Goal: Task Accomplishment & Management: Use online tool/utility

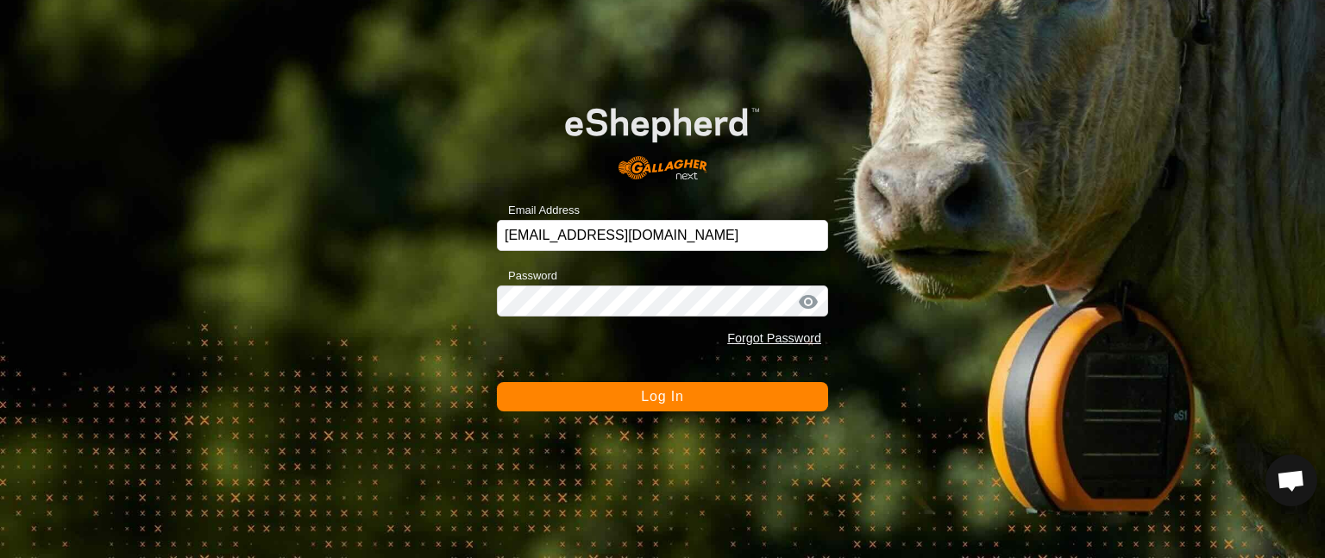
click at [583, 393] on button "Log In" at bounding box center [662, 396] width 331 height 29
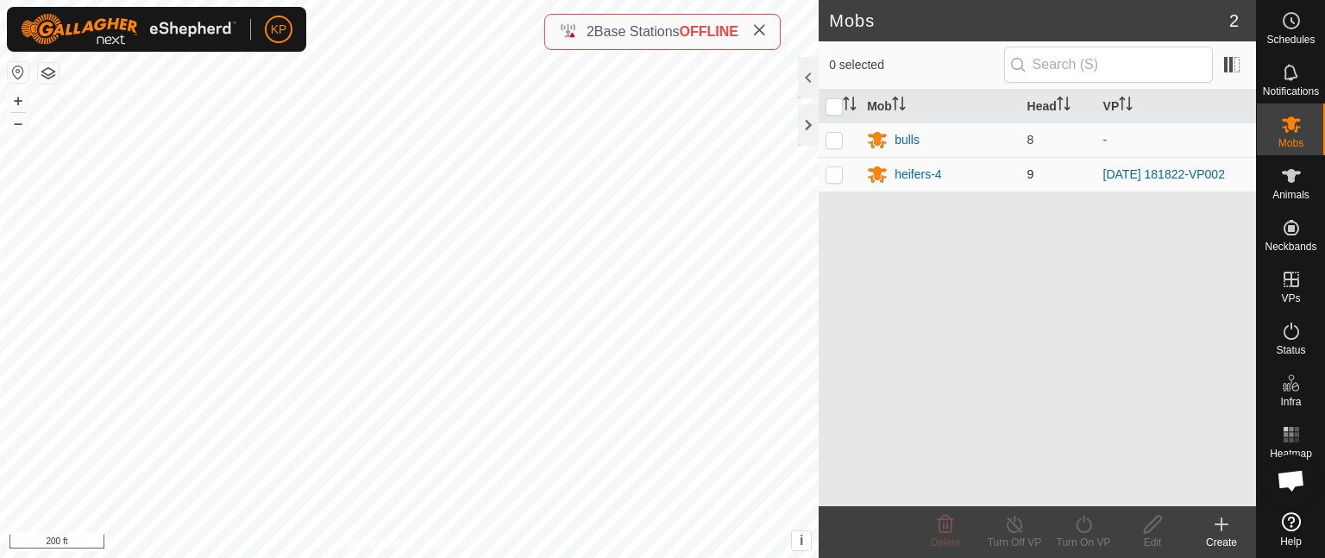
click at [829, 174] on p-checkbox at bounding box center [834, 174] width 17 height 14
checkbox input "false"
click at [1288, 186] on es-animals-svg-icon at bounding box center [1291, 176] width 31 height 28
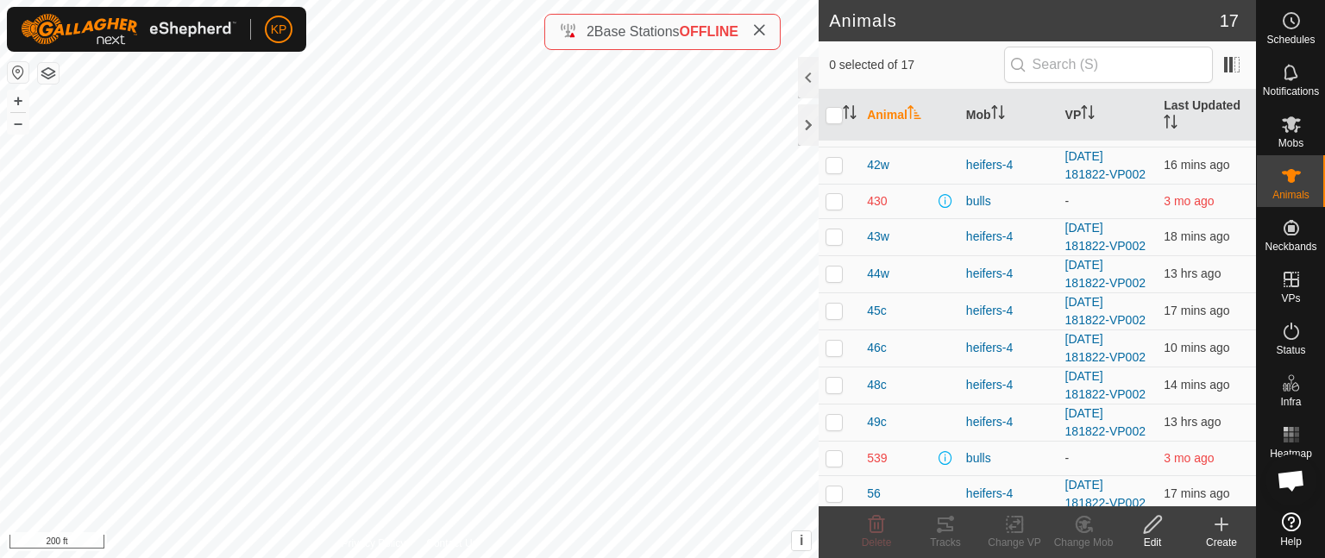
scroll to position [179, 0]
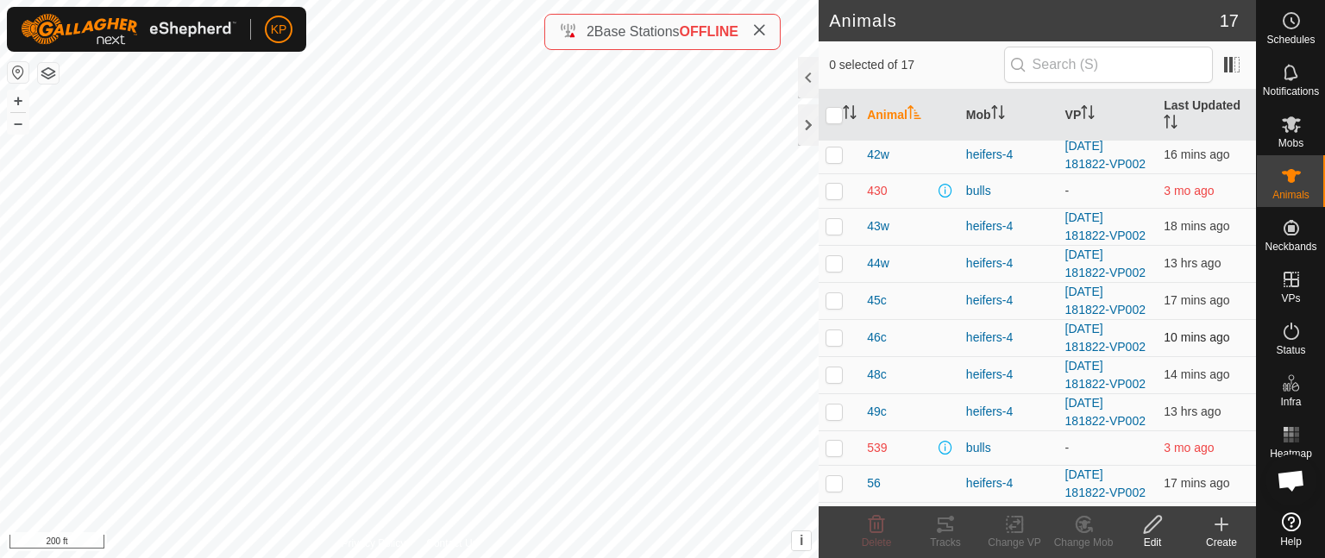
click at [834, 339] on p-checkbox at bounding box center [834, 337] width 17 height 14
checkbox input "false"
click at [763, 29] on icon at bounding box center [759, 30] width 14 height 14
click at [837, 266] on p-checkbox at bounding box center [834, 263] width 17 height 14
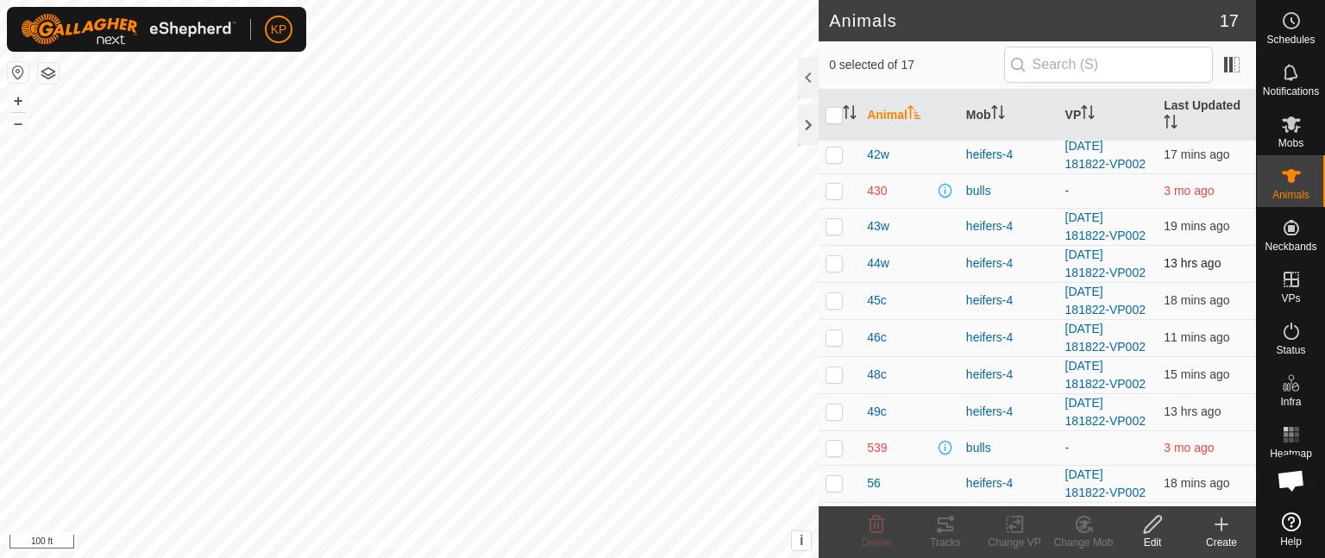
checkbox input "true"
click at [1226, 66] on span at bounding box center [1232, 65] width 28 height 28
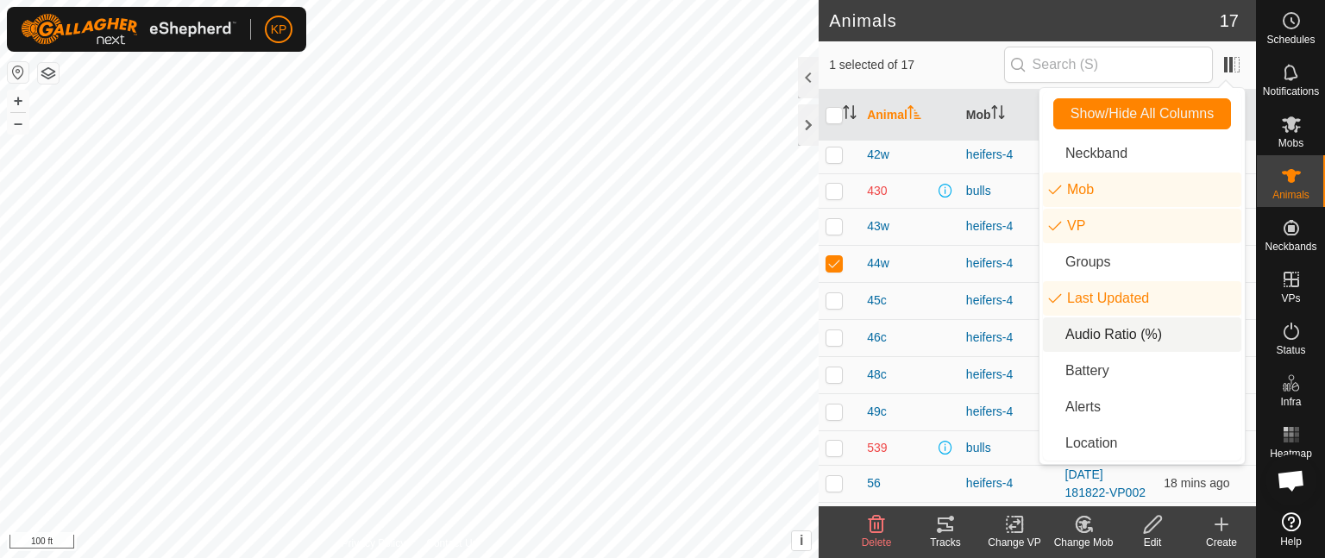
click at [1150, 334] on li "Audio Ratio (%)" at bounding box center [1142, 335] width 198 height 35
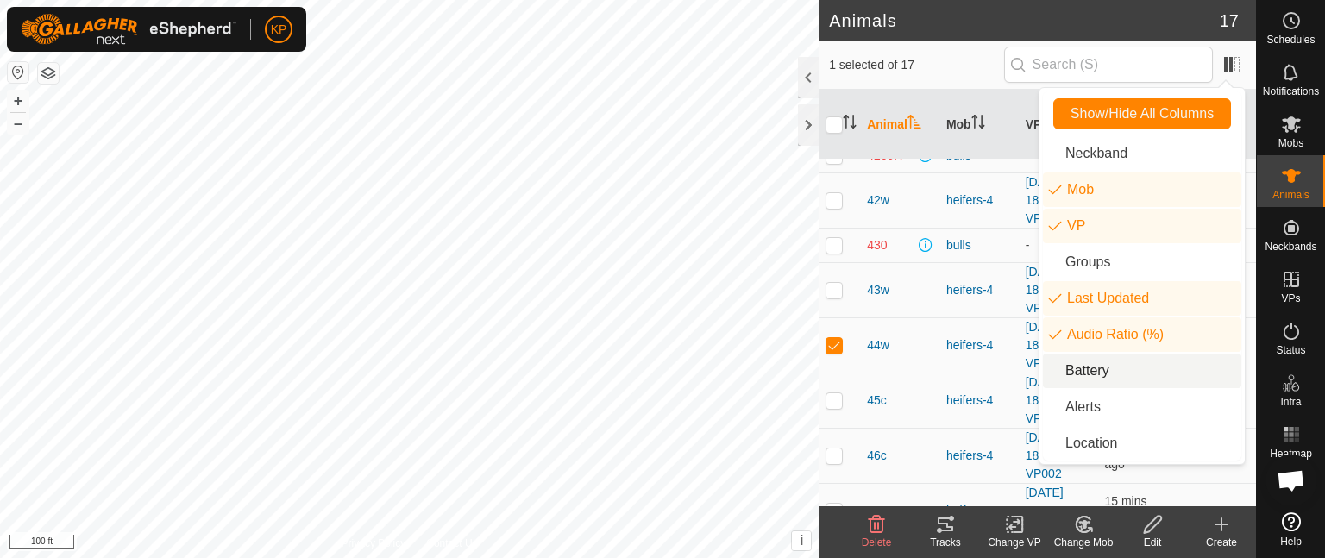
click at [1097, 370] on li "Battery" at bounding box center [1142, 371] width 198 height 35
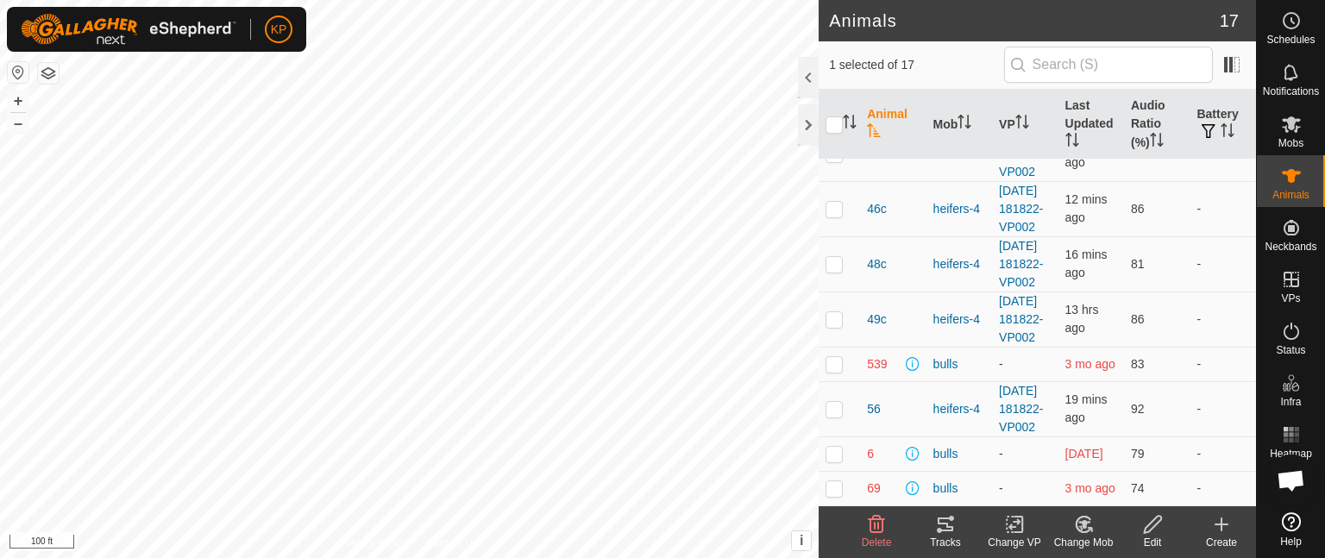
scroll to position [603, 0]
click at [1297, 127] on icon at bounding box center [1291, 124] width 19 height 16
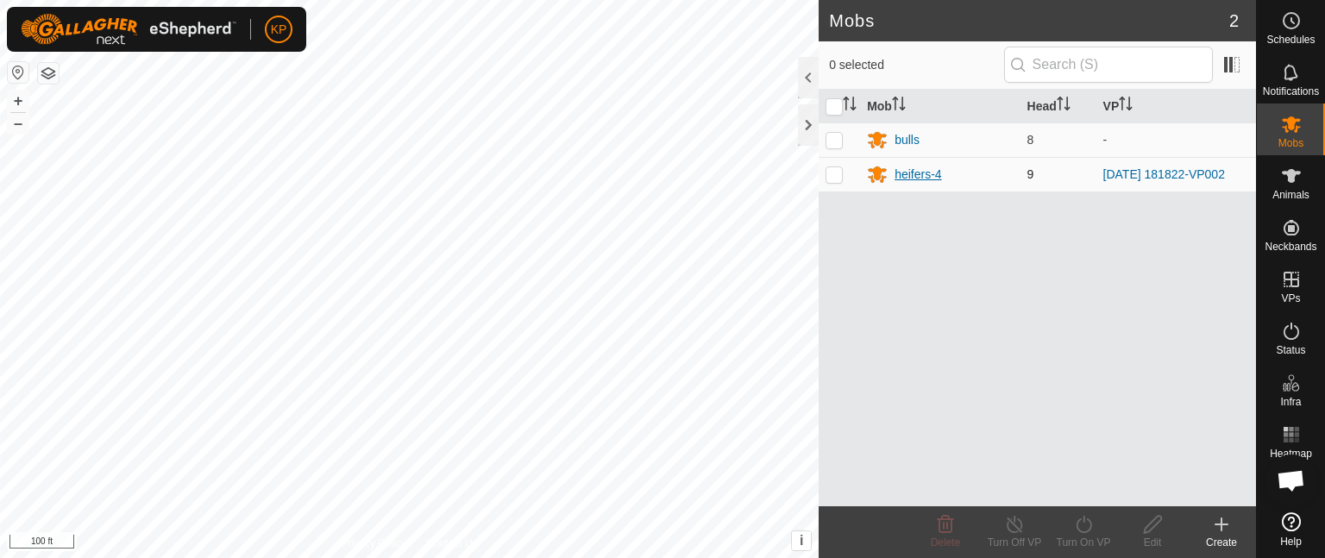
click at [909, 171] on div "heifers-4" at bounding box center [918, 175] width 47 height 18
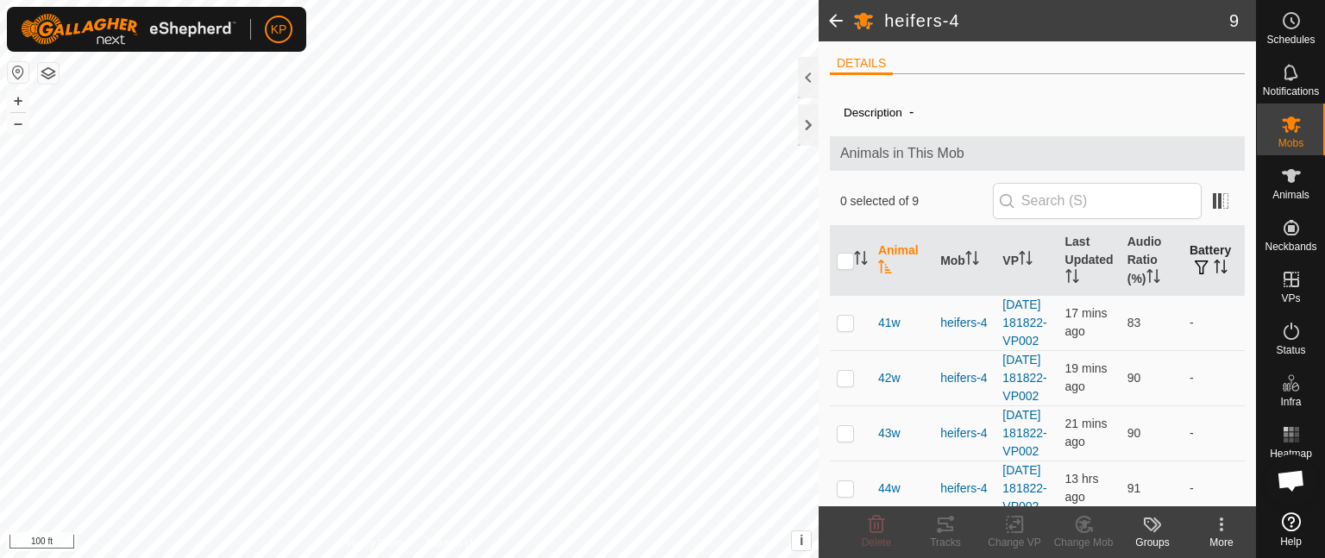
click at [1195, 266] on span "button" at bounding box center [1202, 268] width 14 height 14
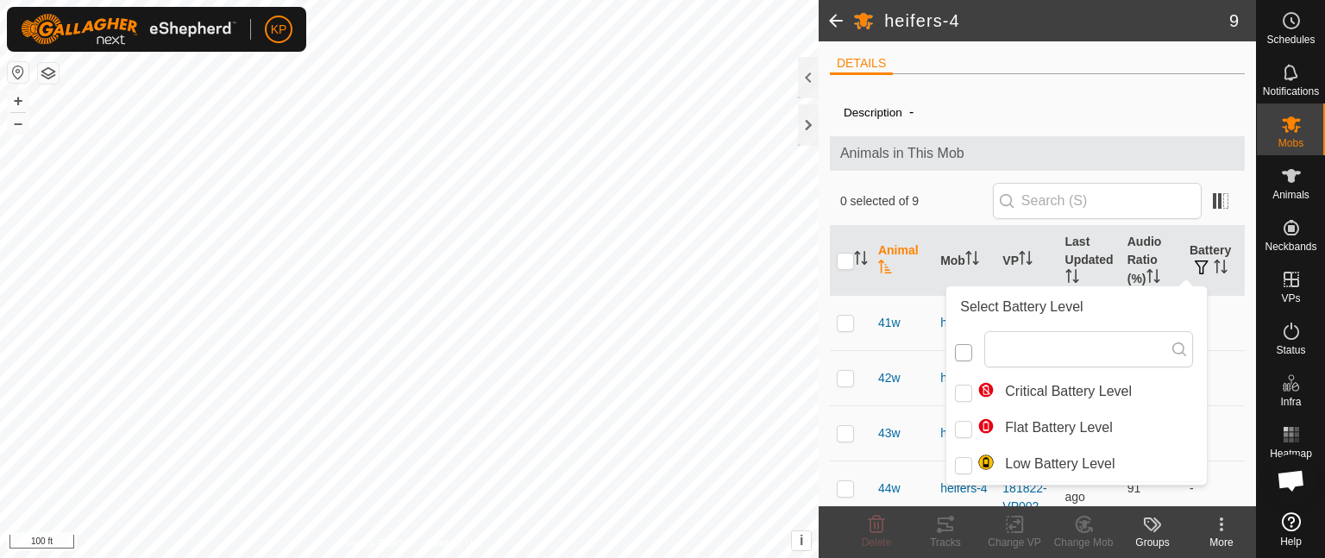
click at [966, 352] on input "checkbox" at bounding box center [963, 352] width 17 height 17
checkbox input "false"
checkbox input "true"
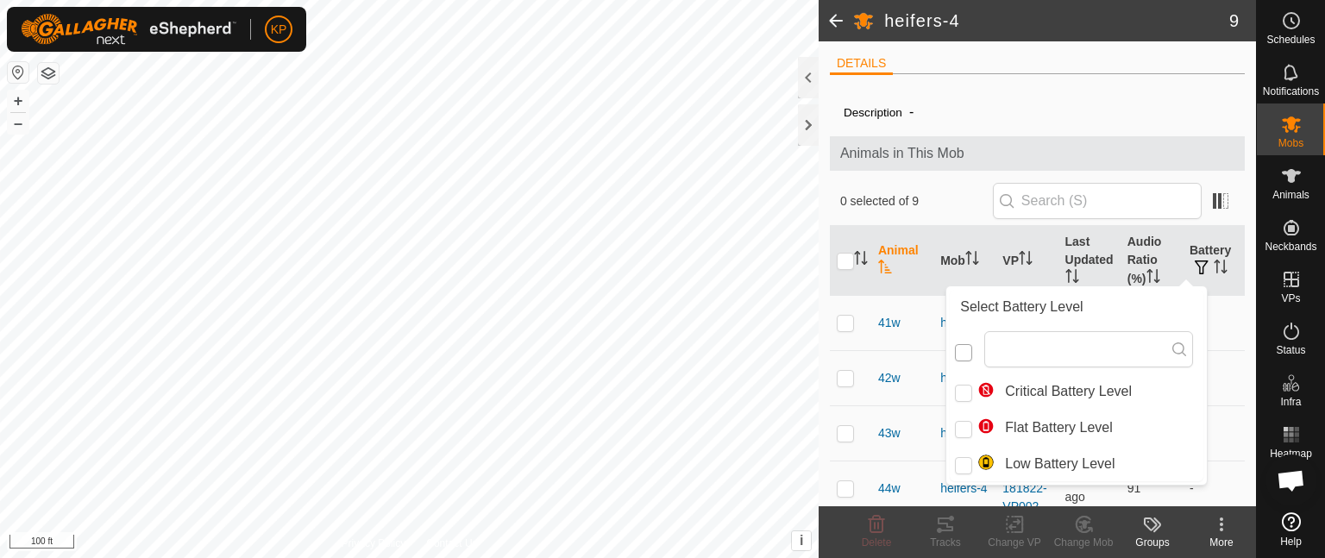
scroll to position [9, 9]
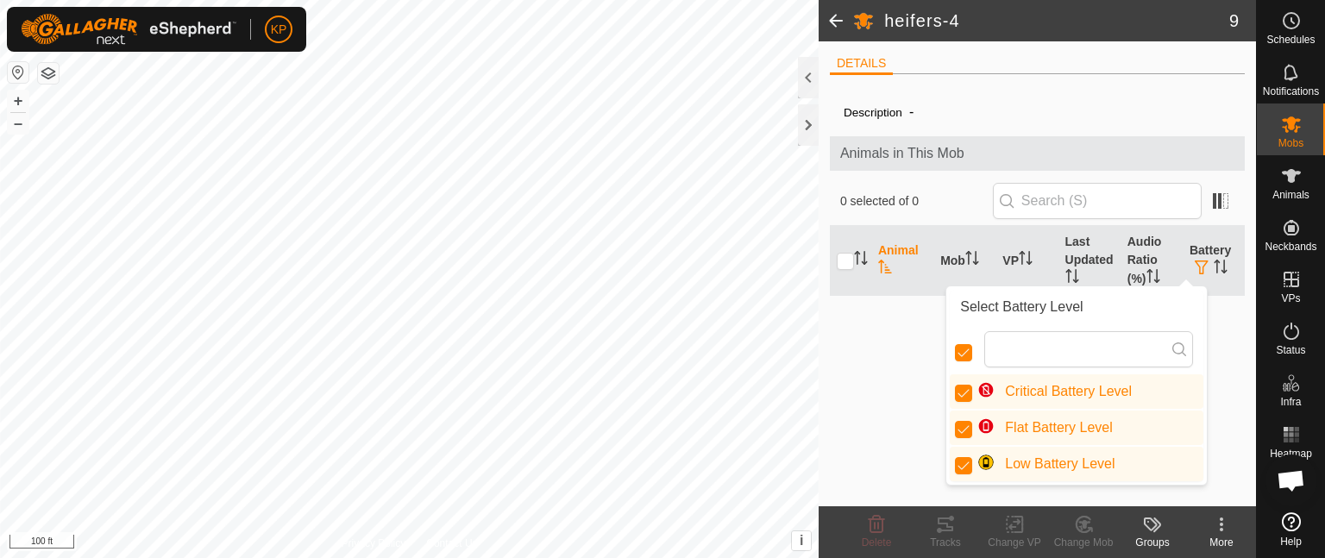
click at [1215, 336] on div "Description - Animals in This Mob 0 selected of 0 Animal Mob VP Last Updated Au…" at bounding box center [1037, 297] width 415 height 418
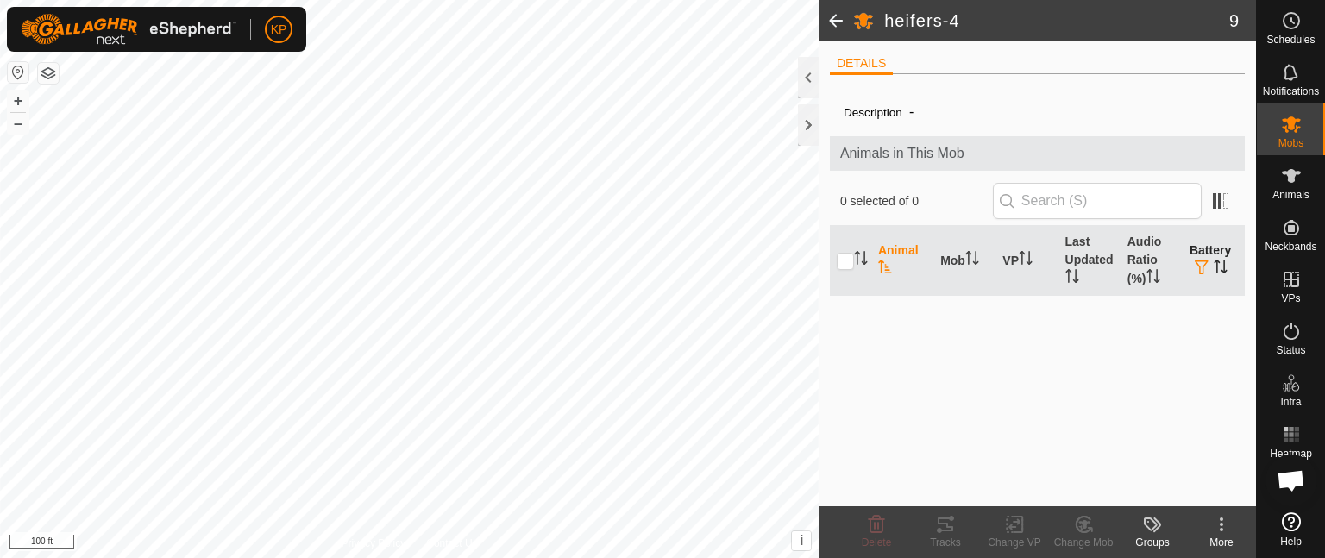
click at [1201, 265] on span "button" at bounding box center [1202, 268] width 14 height 14
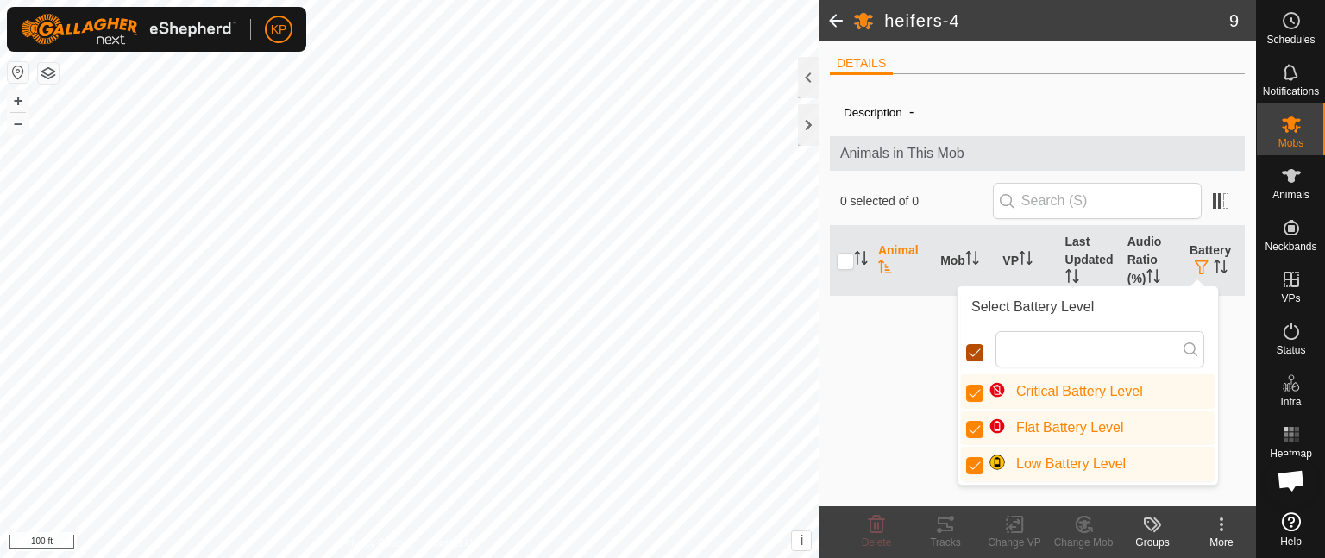
click at [973, 356] on input "checkbox" at bounding box center [974, 352] width 17 height 17
checkbox input "false"
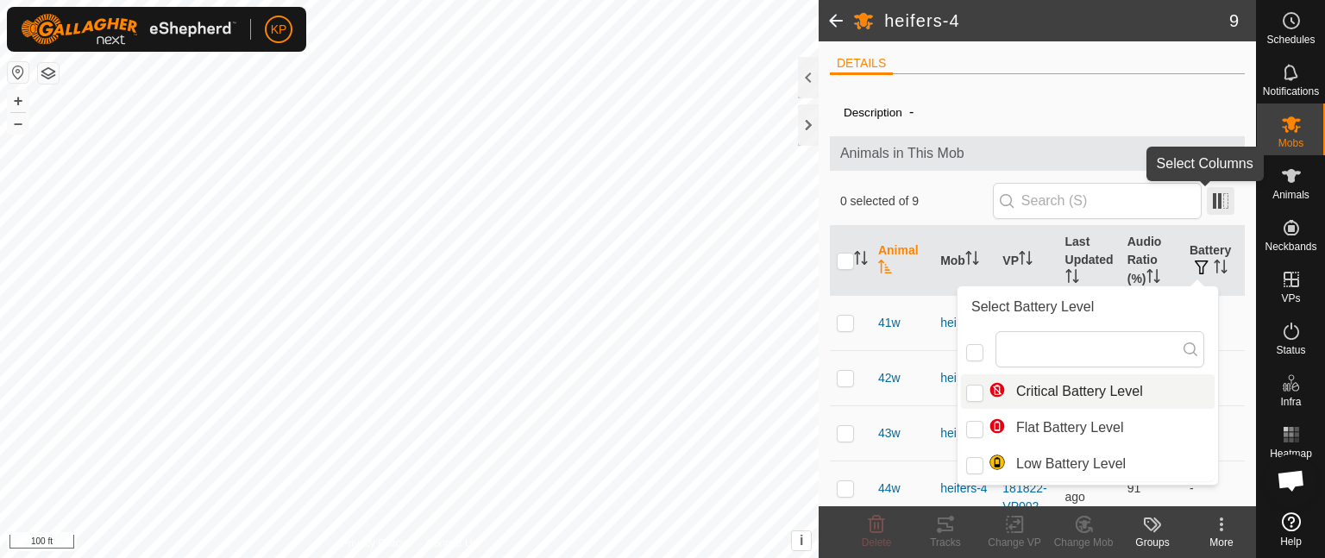
click at [1207, 193] on span at bounding box center [1221, 201] width 28 height 28
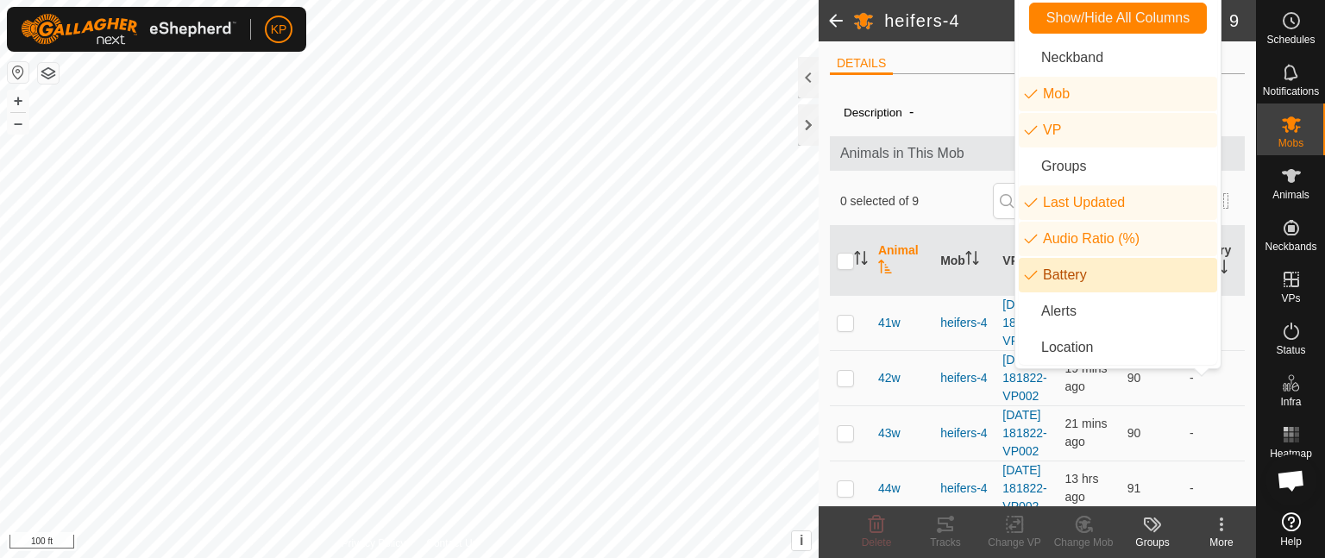
click at [1066, 277] on li "Battery" at bounding box center [1118, 275] width 198 height 35
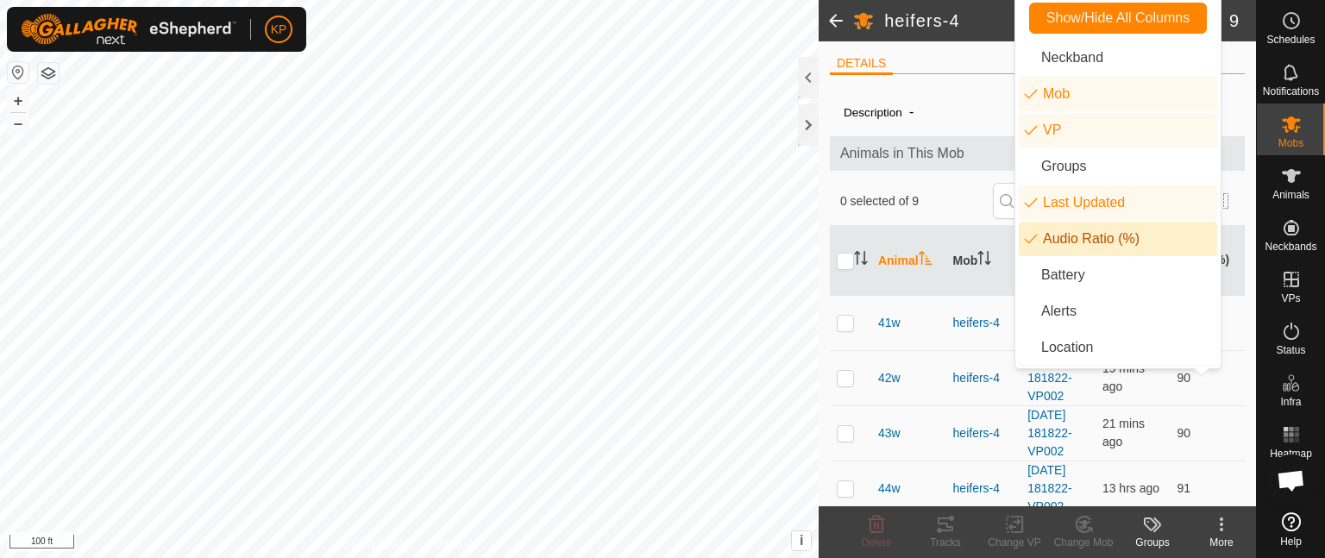
click at [1049, 236] on li "Audio Ratio (%)" at bounding box center [1118, 239] width 198 height 35
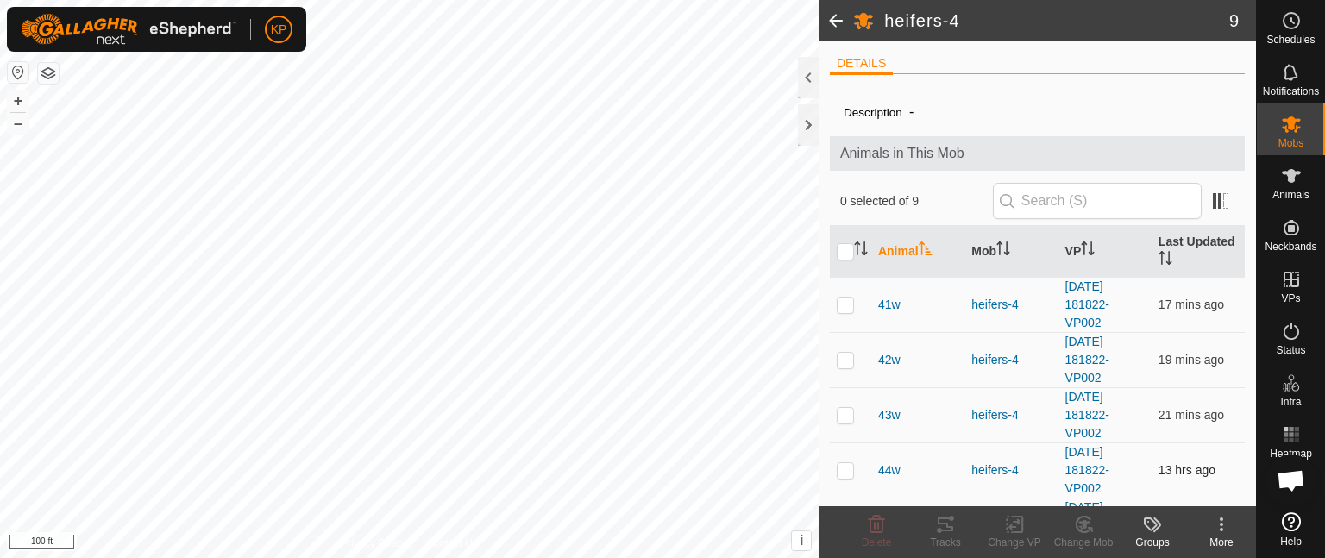
click at [846, 468] on p-checkbox at bounding box center [845, 470] width 17 height 14
checkbox input "false"
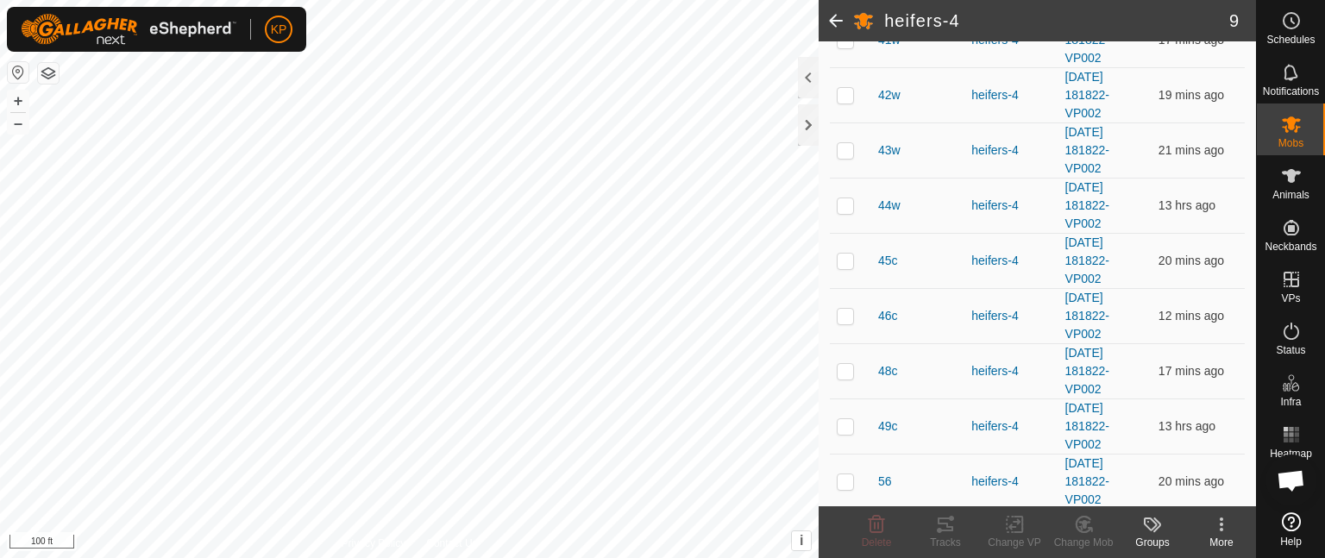
scroll to position [261, 0]
click at [848, 315] on p-checkbox at bounding box center [845, 319] width 17 height 14
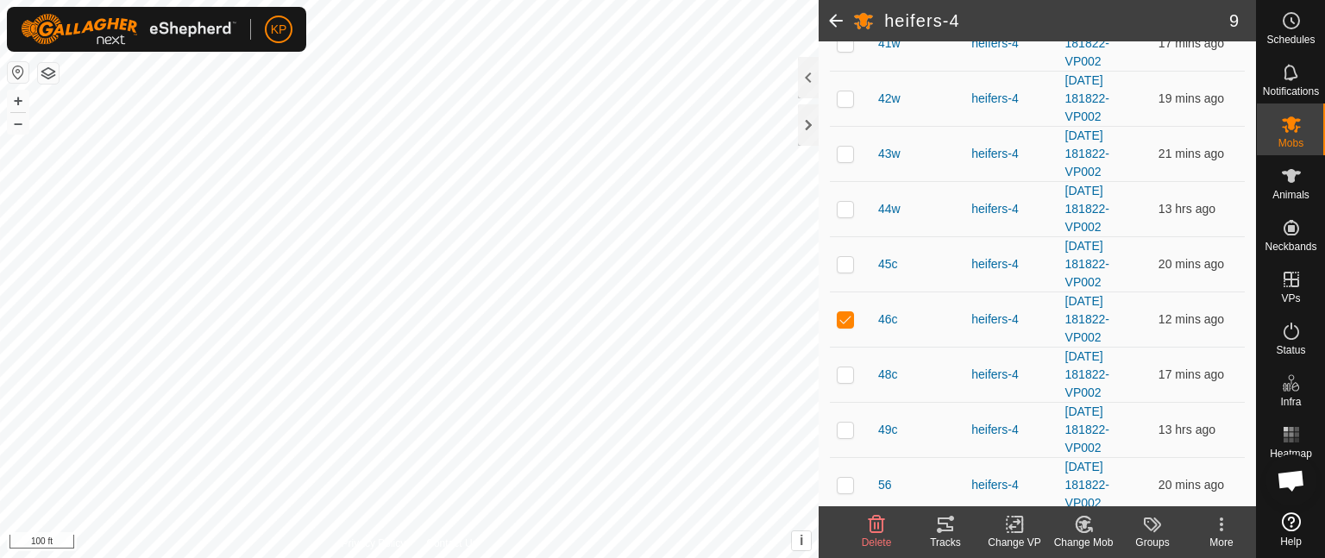
click at [946, 526] on icon at bounding box center [945, 524] width 21 height 21
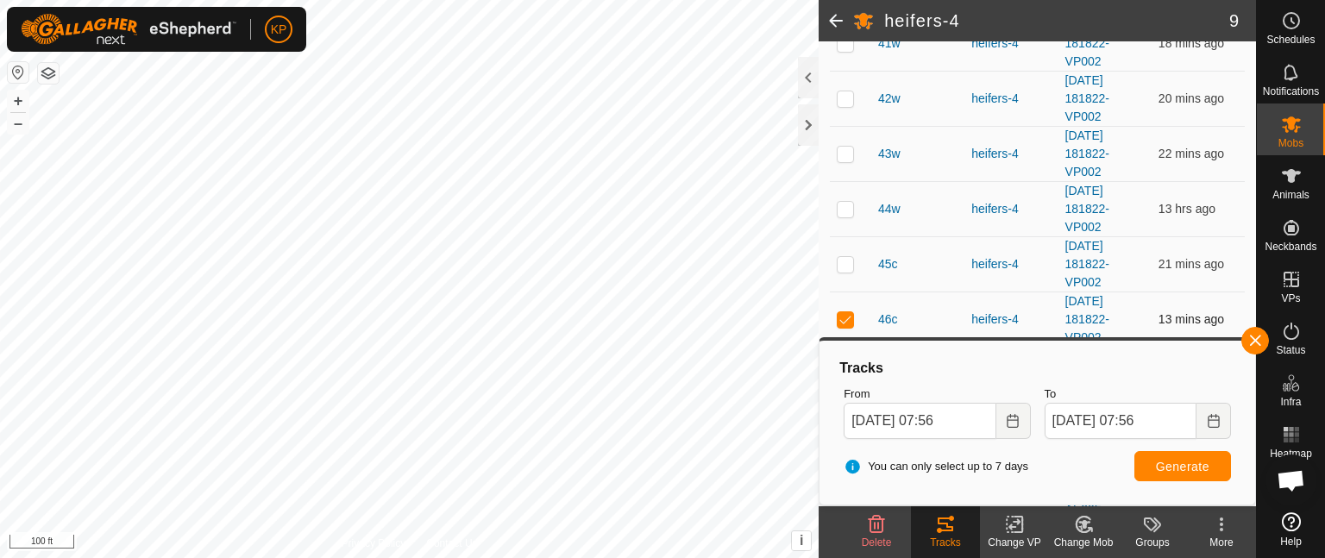
click at [849, 318] on p-checkbox at bounding box center [845, 319] width 17 height 14
checkbox input "false"
click at [839, 263] on p-checkbox at bounding box center [845, 264] width 17 height 14
click at [1160, 467] on span "Generate" at bounding box center [1182, 467] width 53 height 14
click at [844, 265] on p-checkbox at bounding box center [845, 264] width 17 height 14
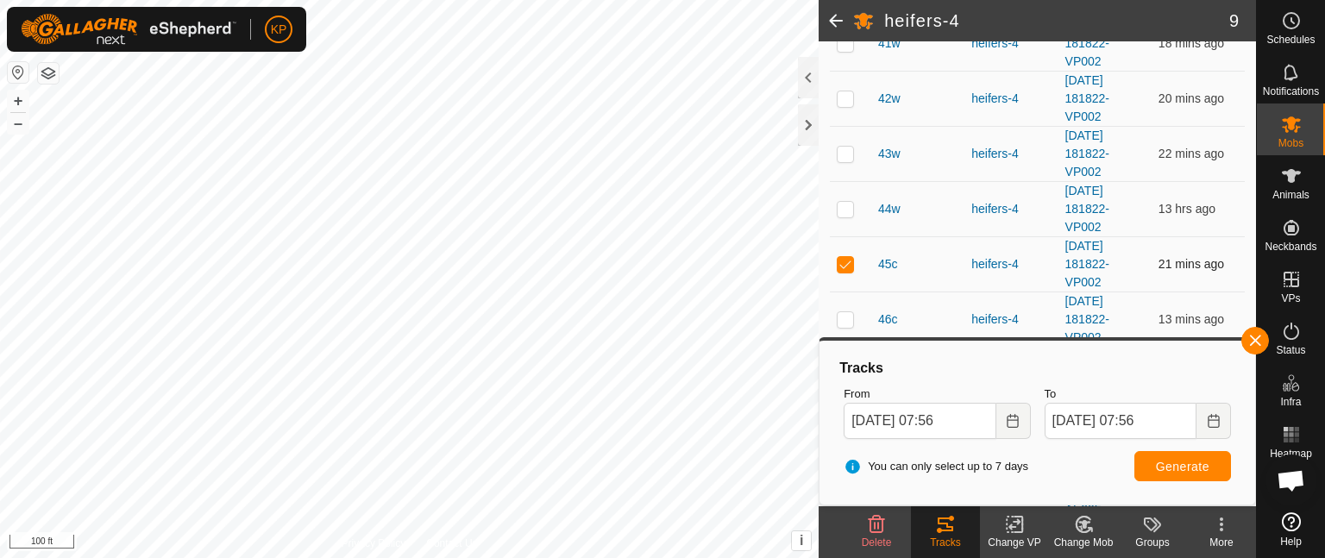
checkbox input "false"
click at [843, 204] on p-checkbox at bounding box center [845, 209] width 17 height 14
checkbox input "true"
click at [1173, 472] on span "Generate" at bounding box center [1182, 467] width 53 height 14
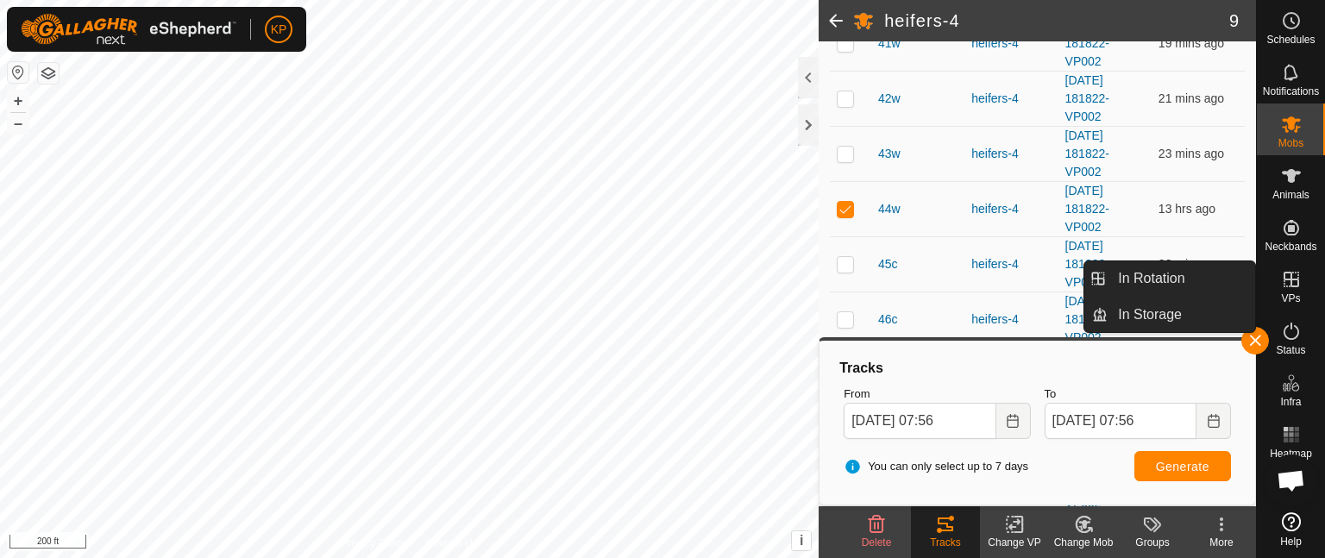
click at [1289, 281] on icon at bounding box center [1291, 279] width 21 height 21
click at [1178, 274] on link "In Rotation" at bounding box center [1182, 278] width 148 height 35
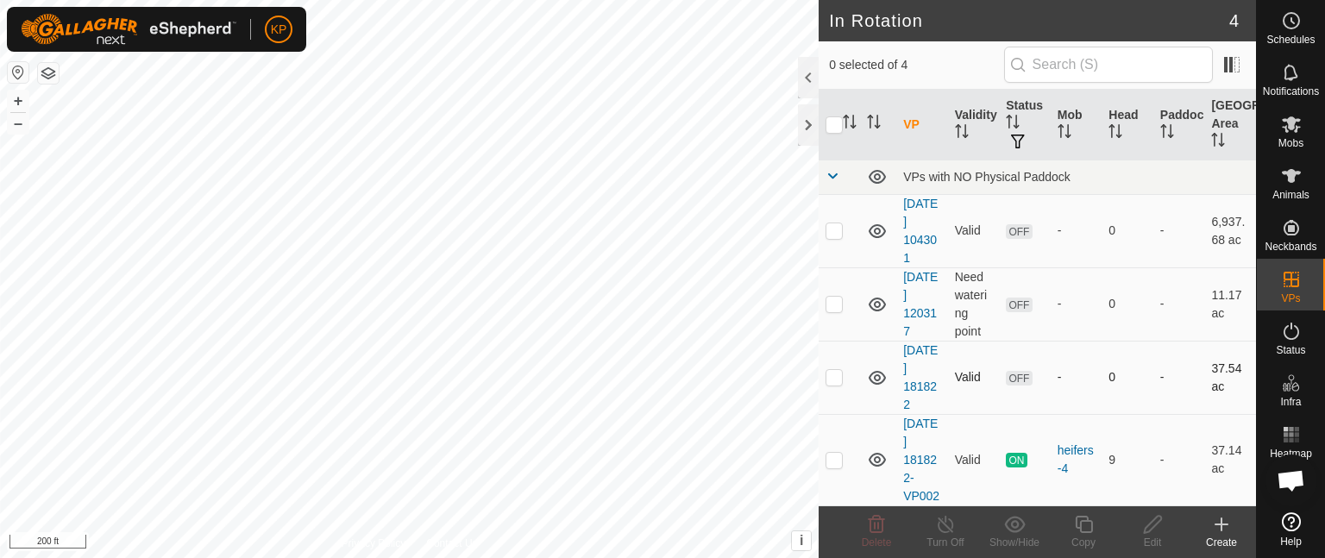
click at [829, 378] on p-checkbox at bounding box center [834, 377] width 17 height 14
checkbox input "false"
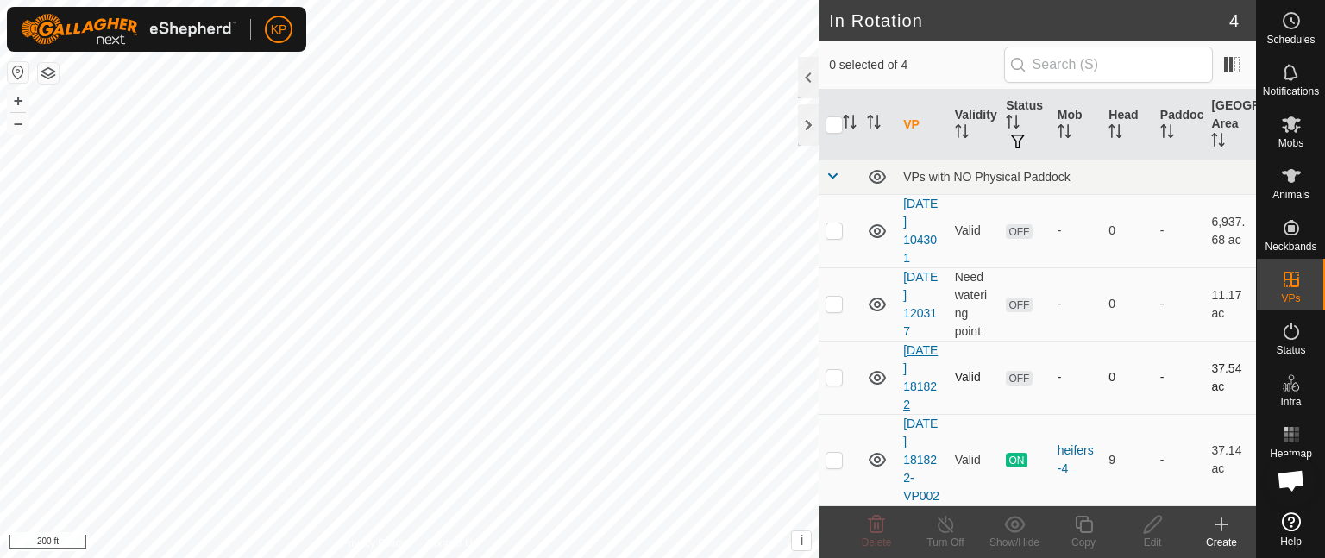
click at [918, 381] on link "[DATE] 181822" at bounding box center [920, 377] width 35 height 68
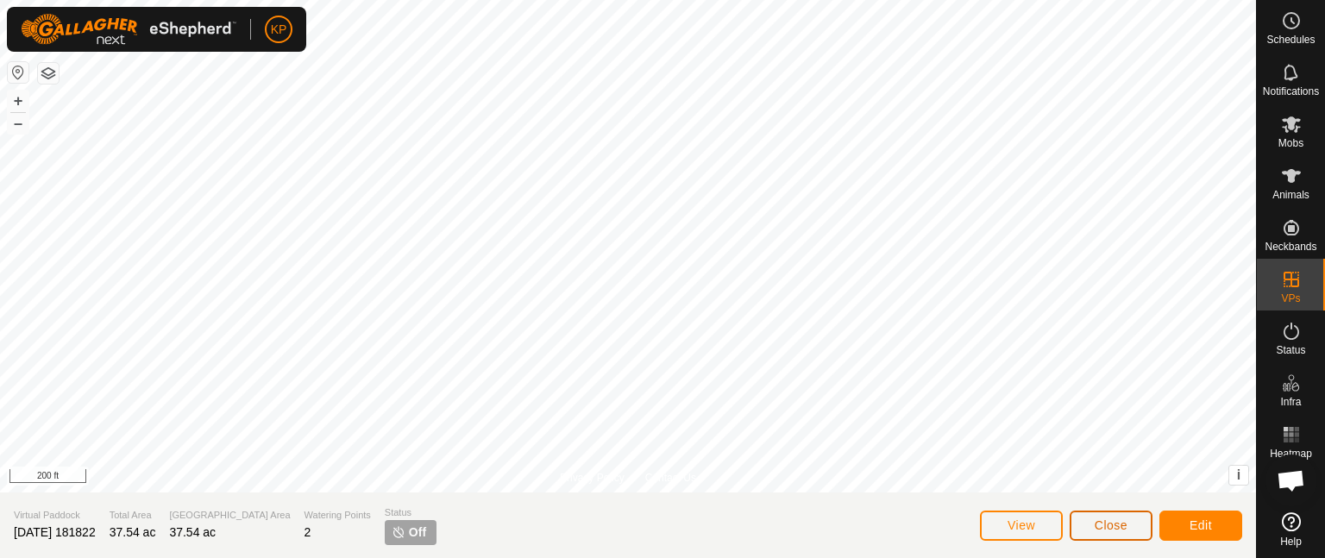
click at [1110, 525] on span "Close" at bounding box center [1111, 526] width 33 height 14
